Goal: Task Accomplishment & Management: Manage account settings

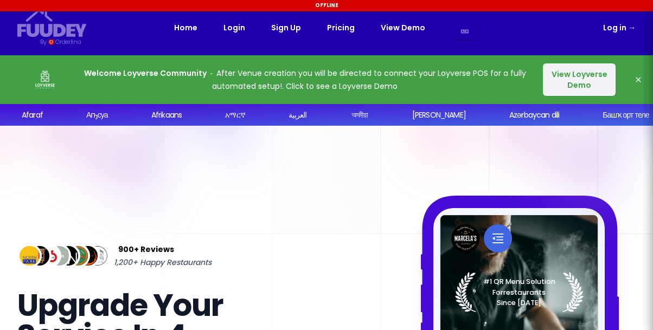
select select "ar"
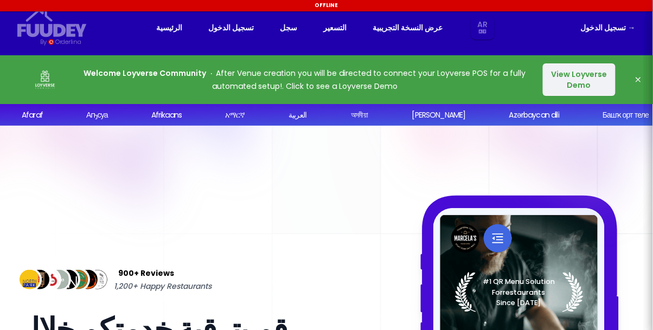
select select "ar"
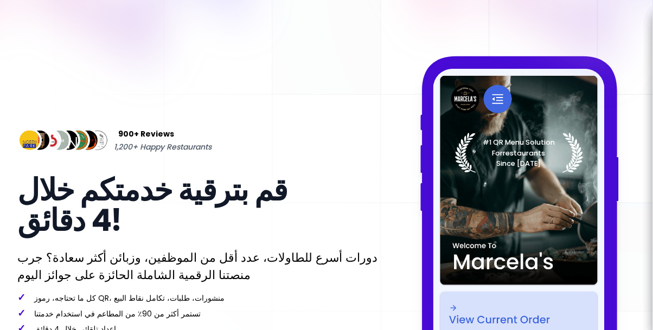
scroll to position [141, 0]
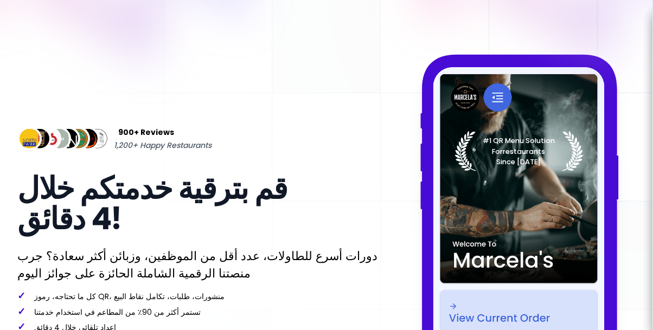
select select "ar"
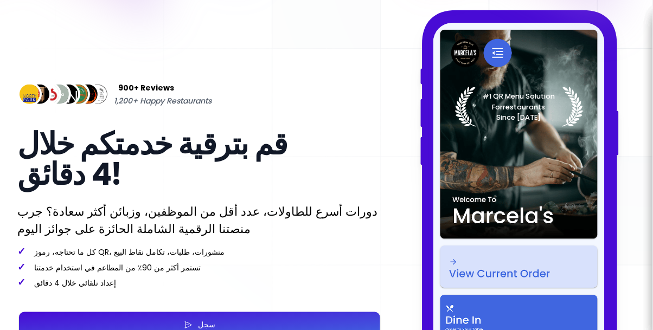
select select "ar"
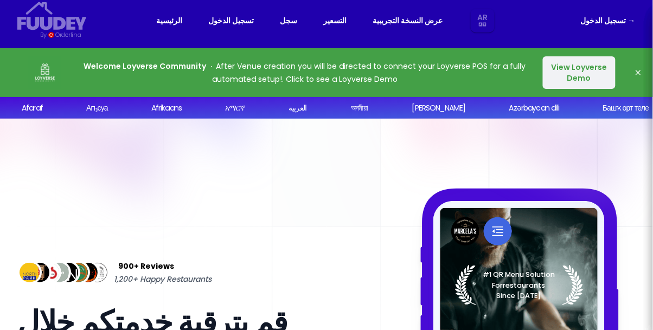
scroll to position [0, 0]
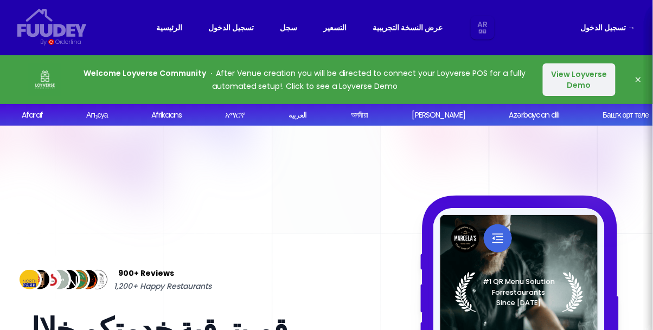
click at [341, 27] on link "التسعير" at bounding box center [335, 27] width 23 height 13
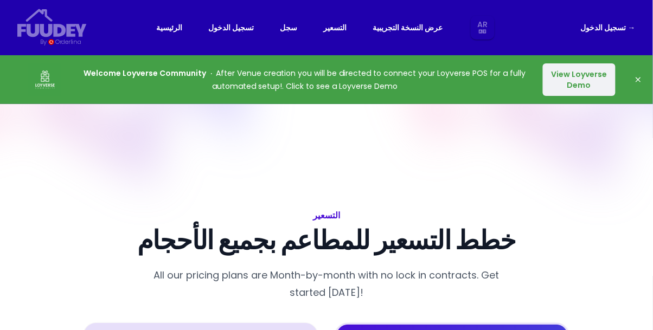
select select "ar"
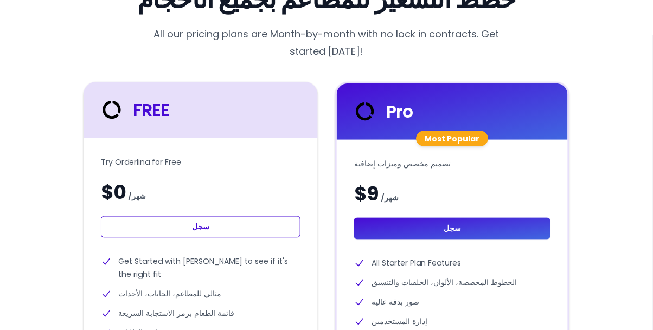
select select "ar"
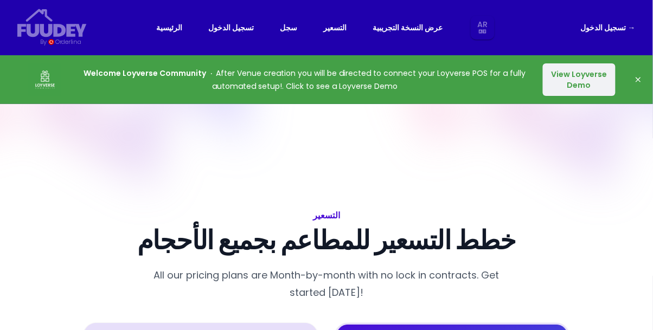
select select "ar"
click at [613, 24] on link "تسجيل الدخول →" at bounding box center [608, 27] width 55 height 13
select select "ar"
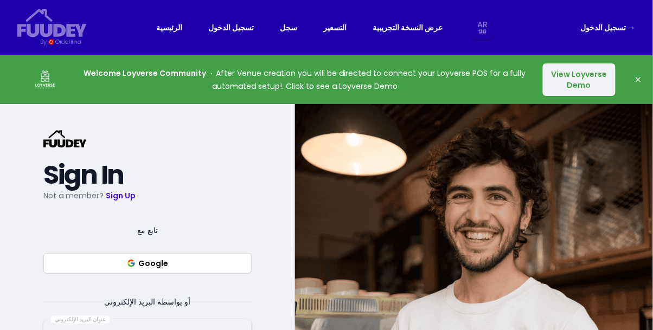
select select "ar"
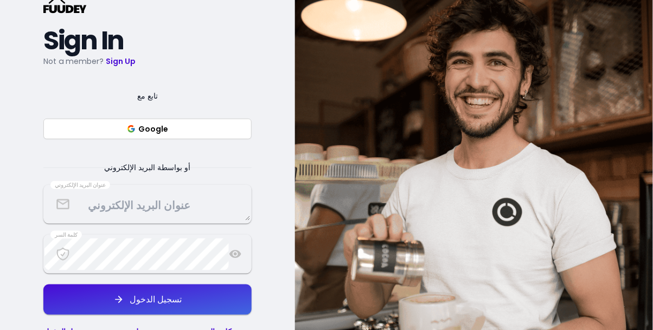
scroll to position [137, 0]
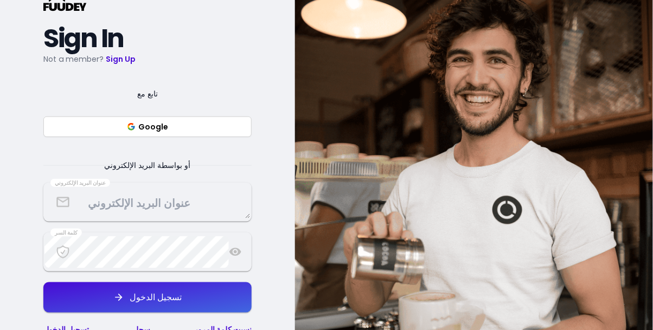
click at [177, 206] on textarea at bounding box center [147, 203] width 206 height 32
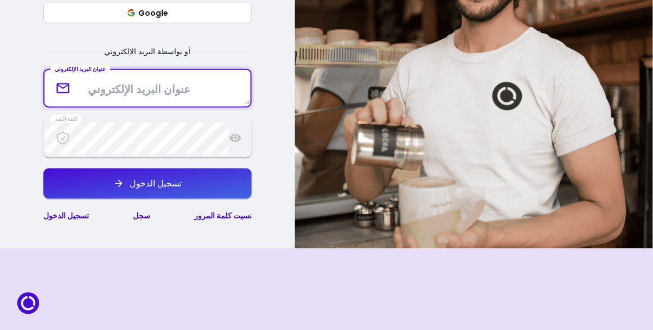
click at [145, 220] on link "سجل" at bounding box center [141, 216] width 17 height 11
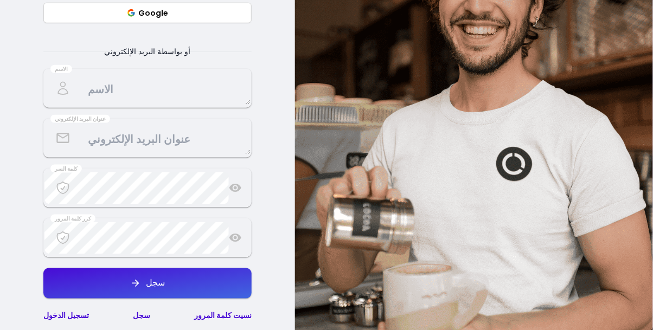
click at [194, 104] on textarea at bounding box center [147, 89] width 206 height 32
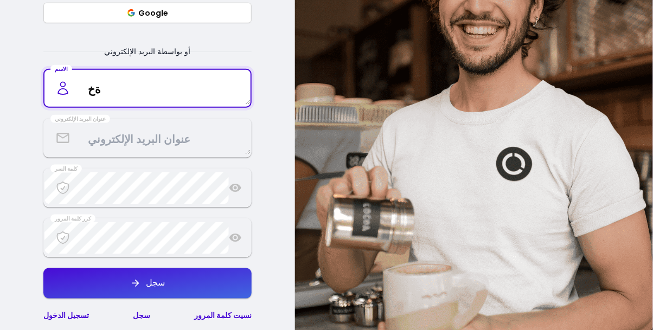
type textarea "ةخا"
type textarea "[PERSON_NAME]"
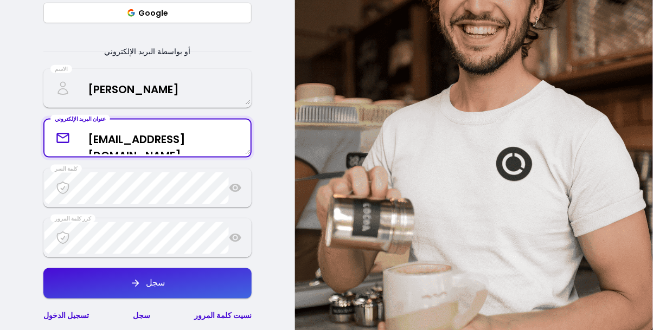
type textarea "[EMAIL_ADDRESS][DOMAIN_NAME]"
select select "ar"
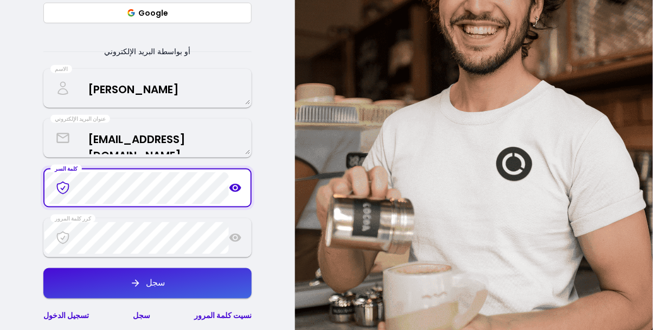
select select "ar"
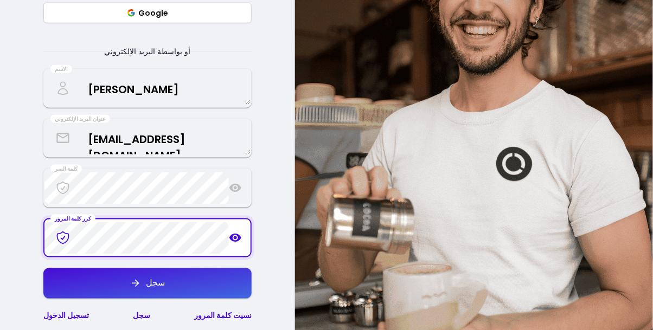
click at [139, 283] on icon "button" at bounding box center [135, 283] width 11 height 11
select select "ar"
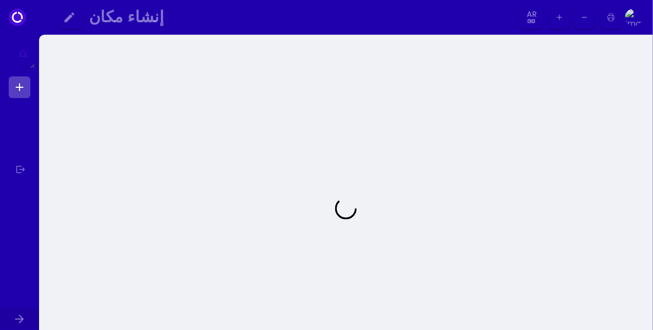
select select "ar"
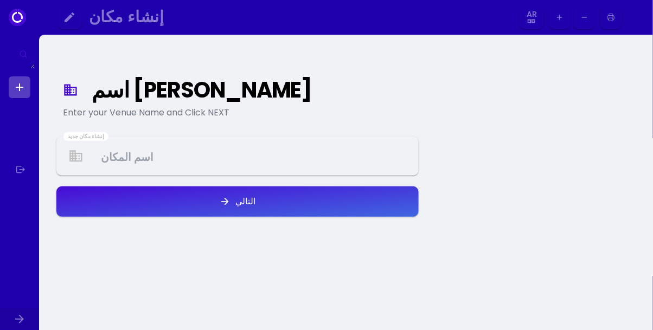
click at [294, 151] on Venue at bounding box center [237, 156] width 360 height 32
select select "ar"
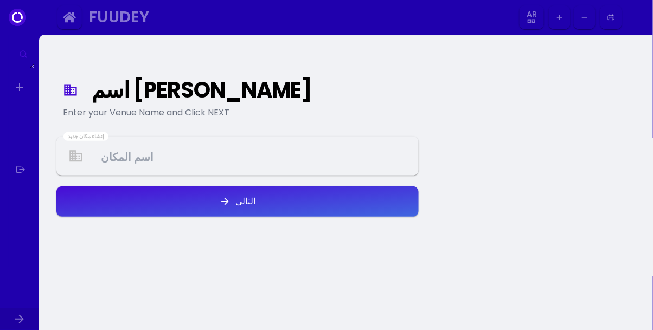
click at [245, 154] on Venue at bounding box center [237, 156] width 360 height 32
select select "ar"
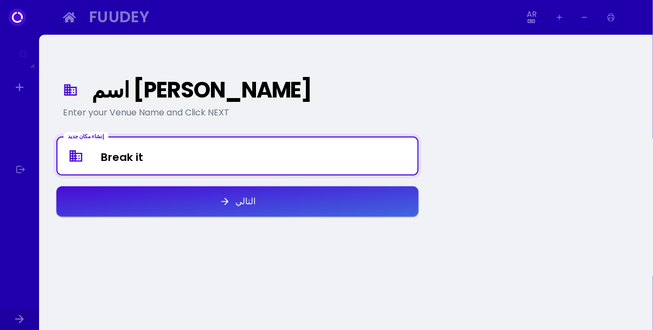
type Venue "Break it"
click at [291, 193] on button "التالي" at bounding box center [237, 202] width 362 height 30
select select "ar"
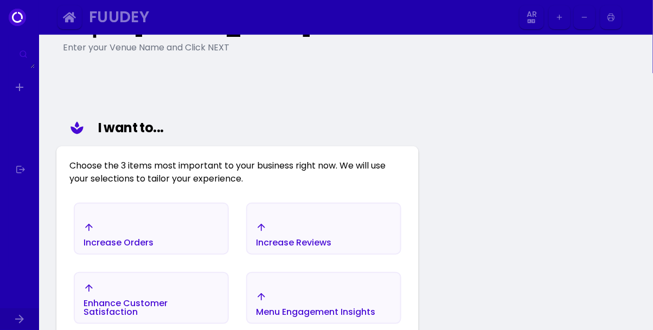
scroll to position [126, 0]
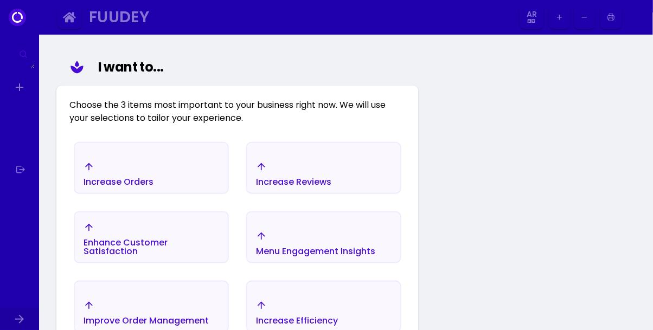
click at [201, 169] on div "Increase Orders" at bounding box center [151, 174] width 153 height 38
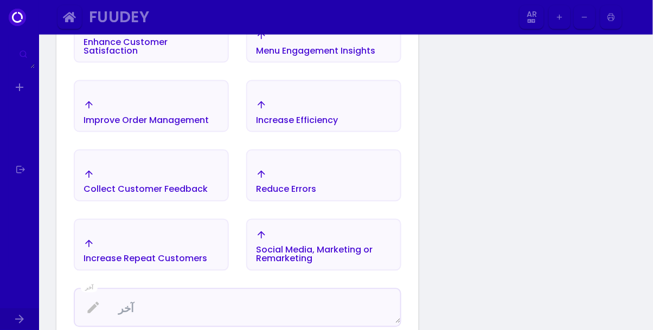
select select "ar"
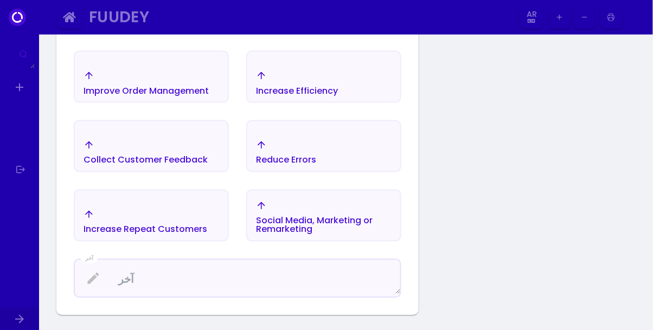
select select "ar"
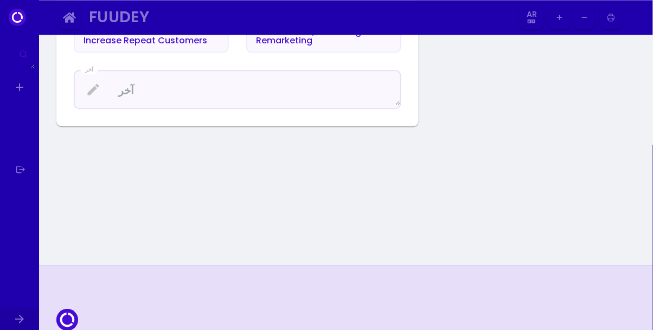
select select "ar"
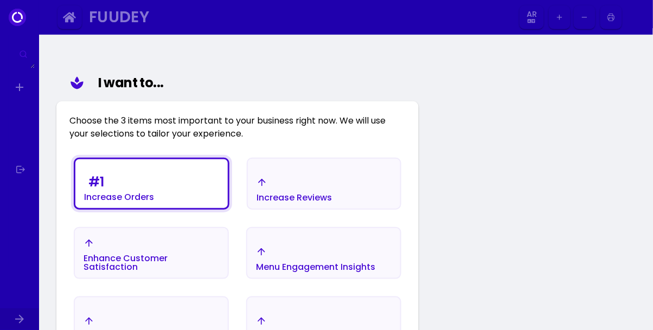
select select "ar"
click at [331, 183] on div "Increase Reviews" at bounding box center [293, 189] width 75 height 25
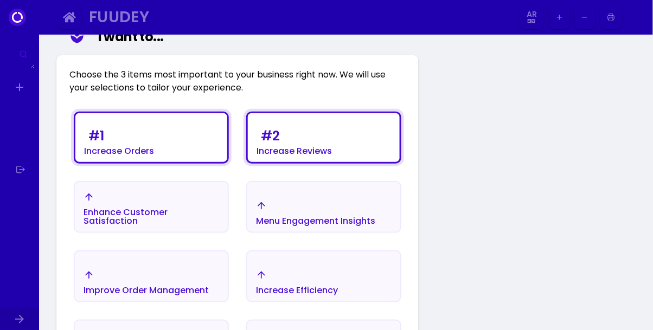
scroll to position [147, 0]
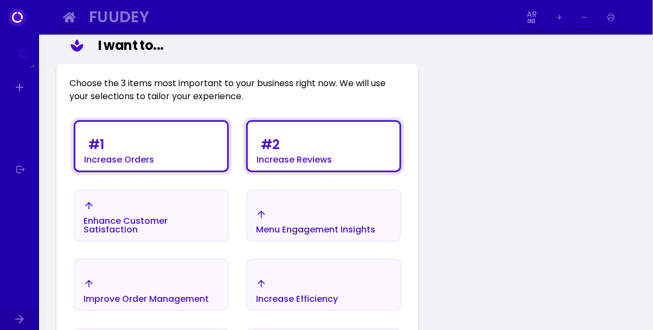
click at [197, 223] on div "Enhance Customer Satisfaction" at bounding box center [152, 225] width 136 height 17
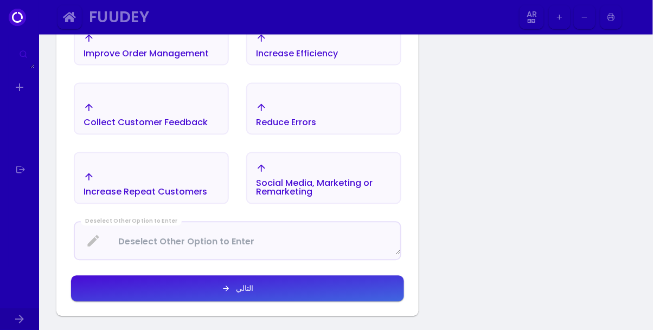
select select "ar"
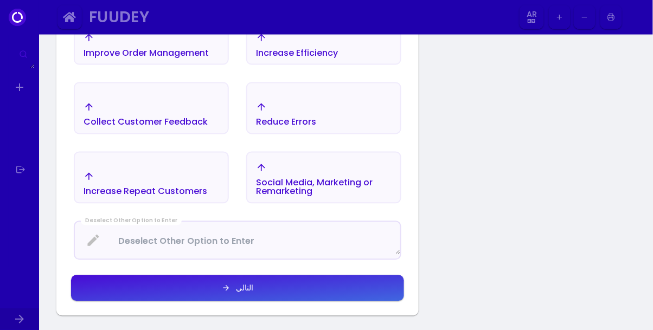
click at [323, 287] on button "التالي" at bounding box center [237, 288] width 333 height 26
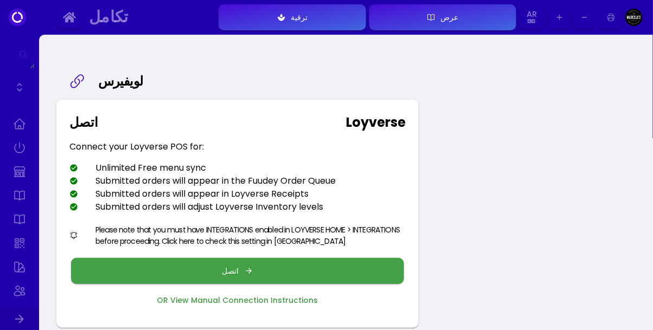
click at [248, 273] on icon "button" at bounding box center [249, 271] width 9 height 9
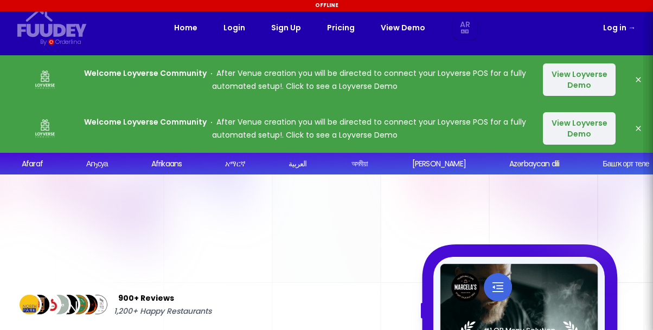
select select "ar"
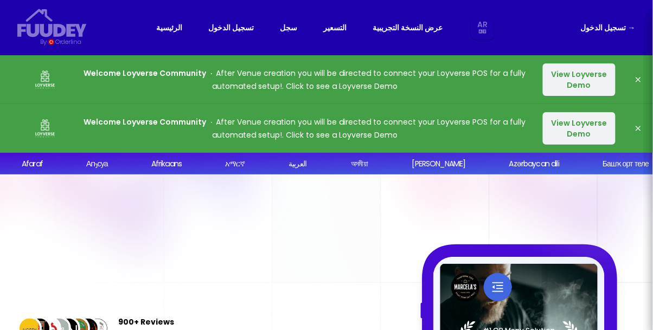
select select "ar"
click at [583, 79] on button "View Loyverse Demo" at bounding box center [579, 79] width 73 height 33
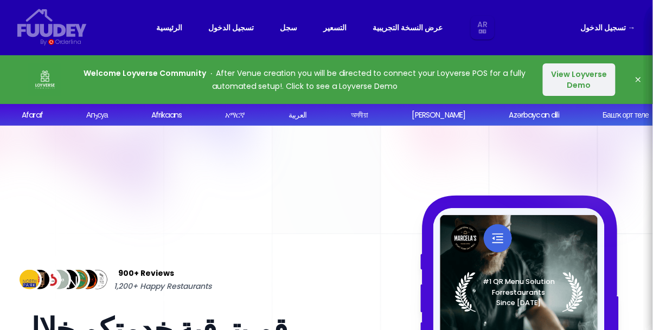
select select "ar"
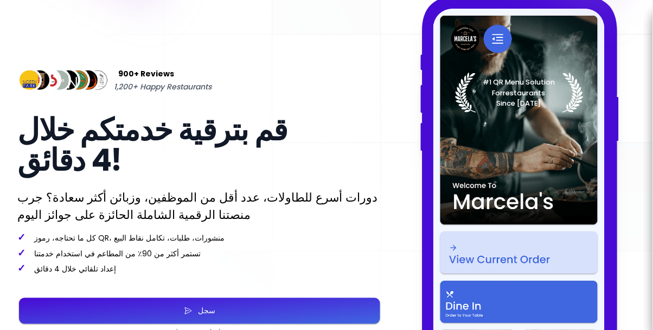
select select "ar"
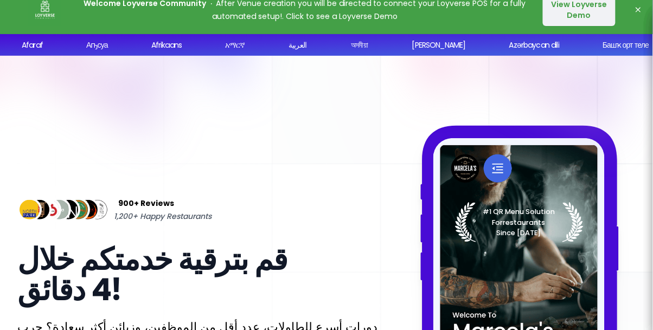
scroll to position [7, 0]
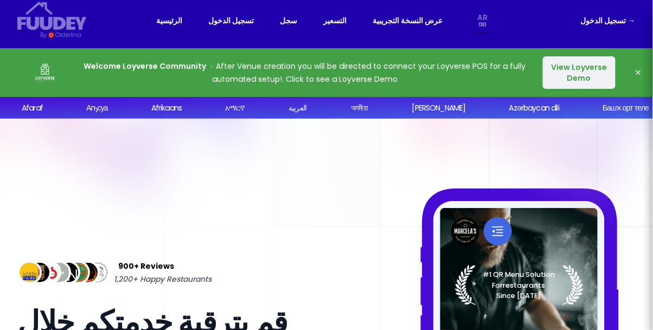
select select "ar"
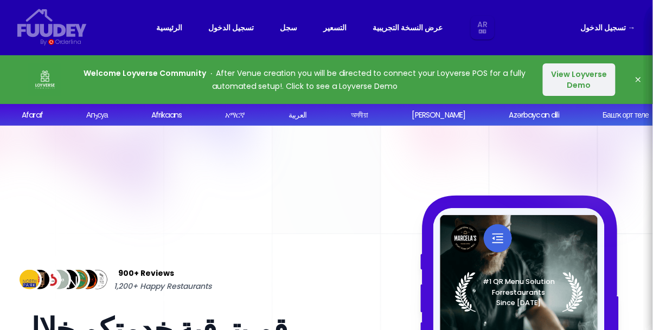
select select "ar"
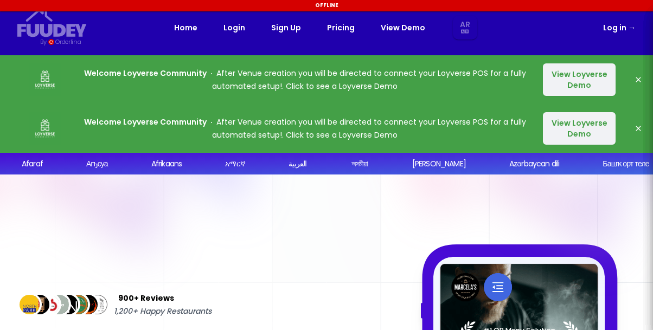
select select "ar"
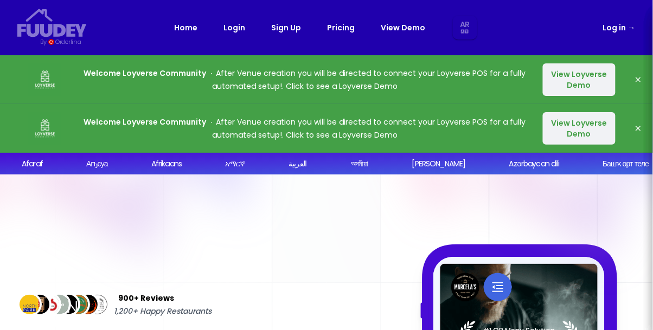
click at [619, 24] on link "Log in →" at bounding box center [619, 27] width 33 height 13
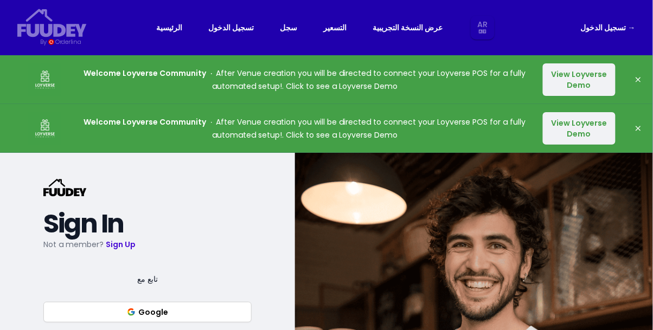
select select "ar"
click at [607, 31] on link "تسجيل الدخول →" at bounding box center [608, 27] width 55 height 13
select select "ar"
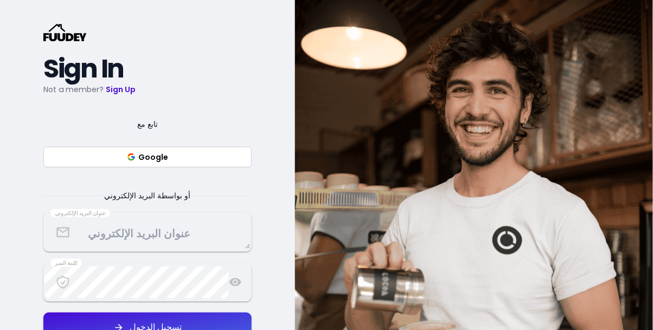
select select "ar"
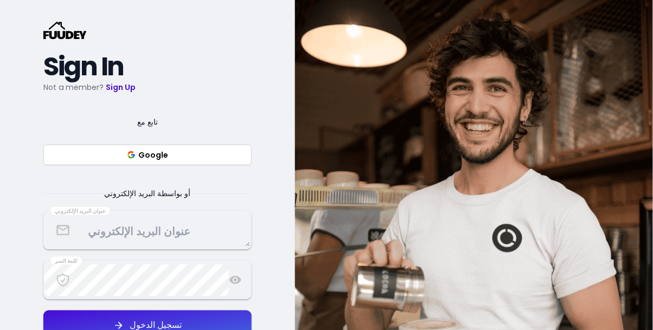
click at [183, 238] on textarea at bounding box center [147, 231] width 206 height 32
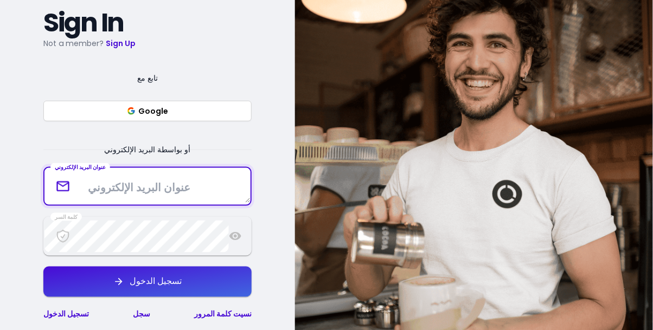
scroll to position [207, 0]
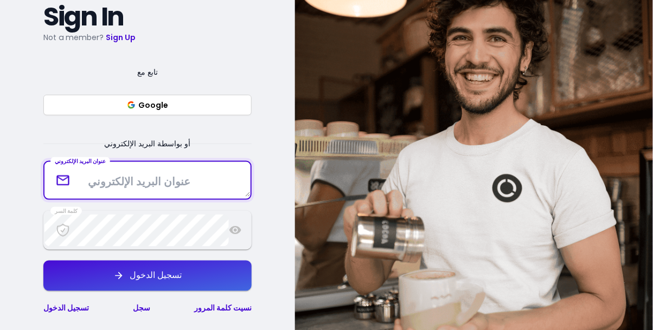
select select "ar"
type textarea "[EMAIL_ADDRESS][DOMAIN_NAME]"
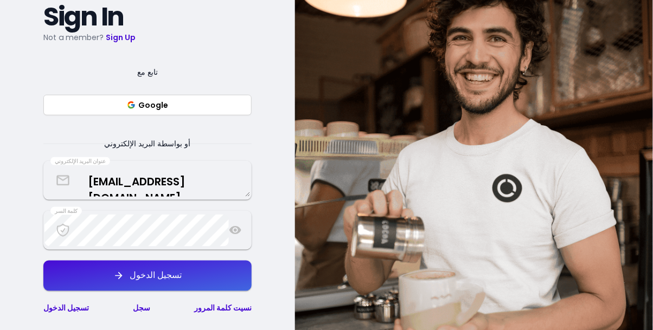
click at [194, 274] on button "تسجيل الدخول" at bounding box center [147, 276] width 208 height 30
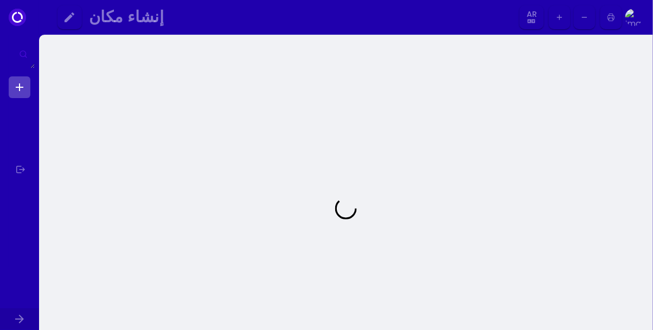
select select "ar"
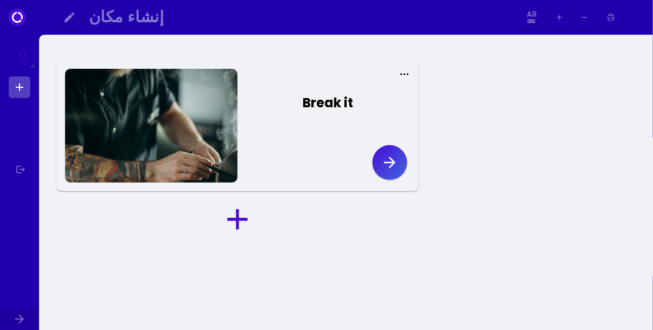
click at [392, 158] on icon "button" at bounding box center [389, 162] width 17 height 17
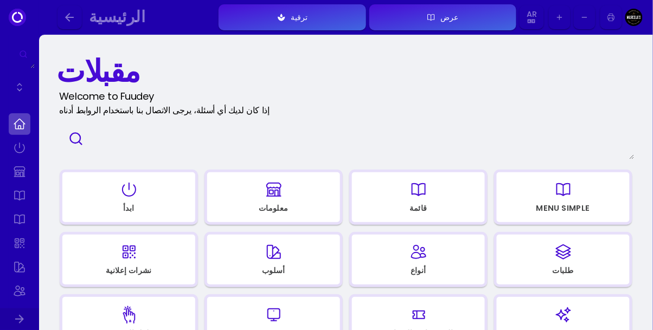
click at [426, 210] on div "قائمة" at bounding box center [418, 208] width 18 height 8
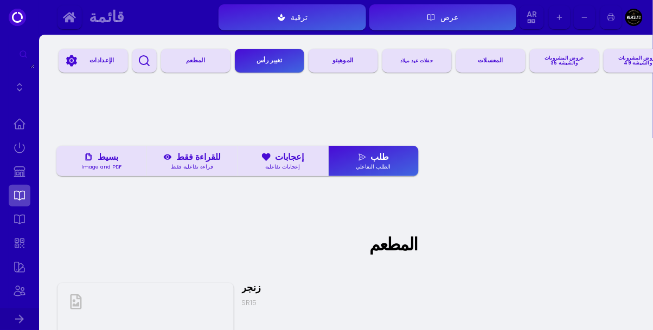
click at [560, 19] on icon "button" at bounding box center [559, 17] width 9 height 9
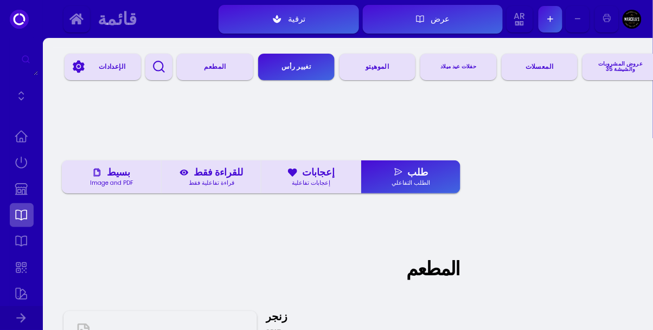
click at [317, 21] on button "ترقية" at bounding box center [289, 19] width 140 height 29
